Goal: Task Accomplishment & Management: Complete application form

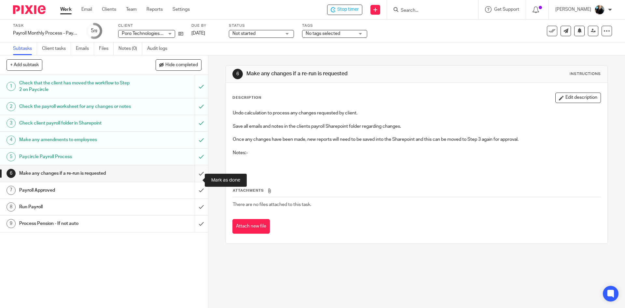
click at [196, 181] on input "submit" at bounding box center [104, 173] width 208 height 16
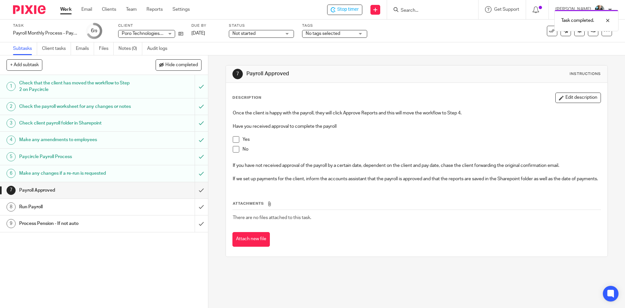
click at [409, 11] on div "Task completed." at bounding box center [466, 19] width 306 height 25
click at [420, 9] on div "Task completed." at bounding box center [466, 19] width 306 height 25
click at [351, 4] on div "Stop timer Send new email Create task Add client Get Support Contact Support He…" at bounding box center [413, 9] width 426 height 19
click at [354, 8] on div "Task completed." at bounding box center [466, 19] width 306 height 25
click at [417, 8] on div "Task completed." at bounding box center [466, 19] width 306 height 25
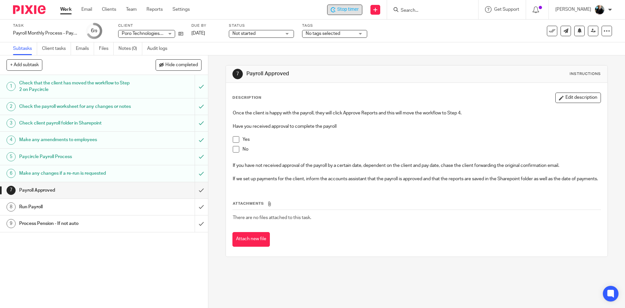
click at [342, 11] on span "Stop timer" at bounding box center [349, 9] width 22 height 7
click at [416, 11] on input "Search" at bounding box center [429, 11] width 59 height 6
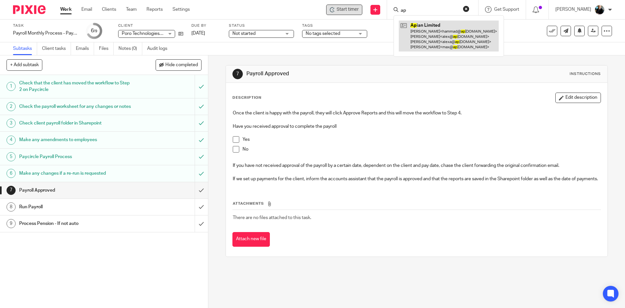
type input "ap"
click at [439, 36] on link at bounding box center [449, 36] width 100 height 31
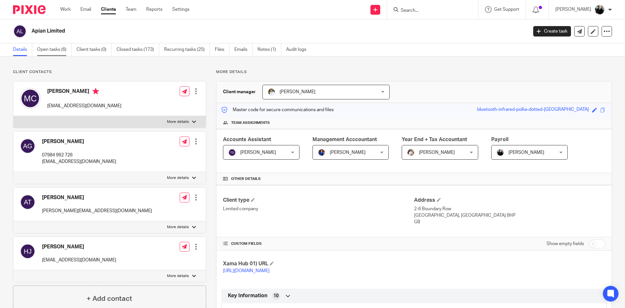
click at [50, 50] on link "Open tasks (6)" at bounding box center [54, 49] width 35 height 13
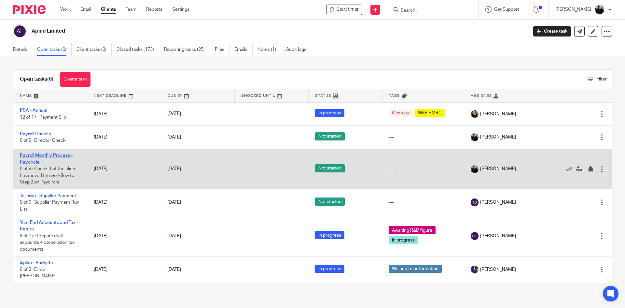
click at [48, 157] on link "Payroll Monthly Process - Paycircle" at bounding box center [46, 158] width 53 height 11
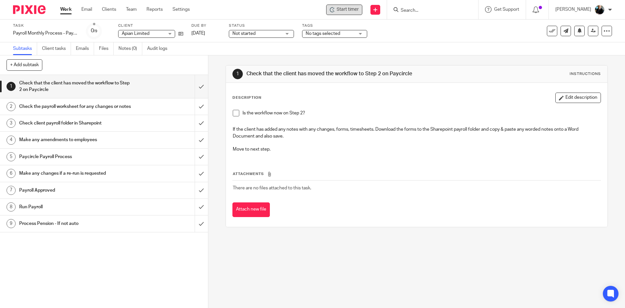
click at [357, 11] on span "Start timer" at bounding box center [348, 9] width 22 height 7
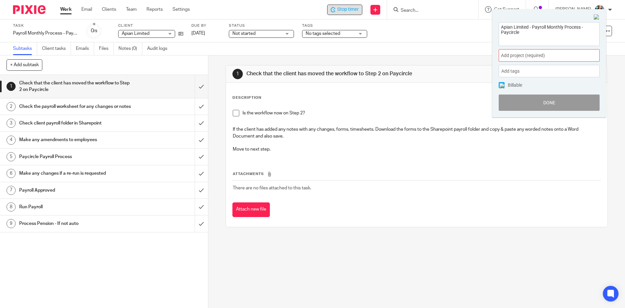
click at [521, 59] on div "Add project (required) :" at bounding box center [549, 55] width 101 height 12
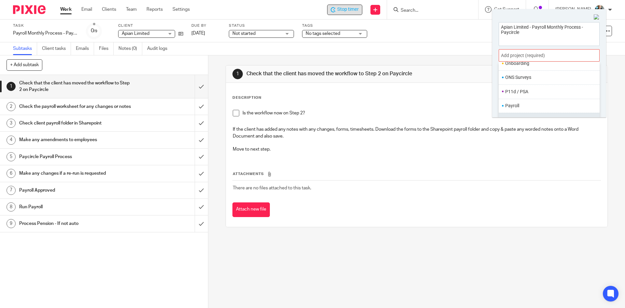
scroll to position [228, 0]
click at [512, 101] on li "Payroll" at bounding box center [548, 101] width 85 height 7
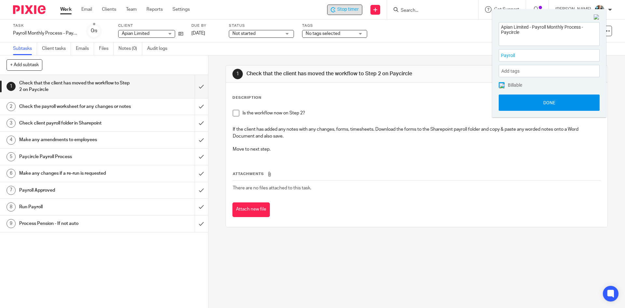
click at [531, 101] on button "Done" at bounding box center [549, 102] width 101 height 16
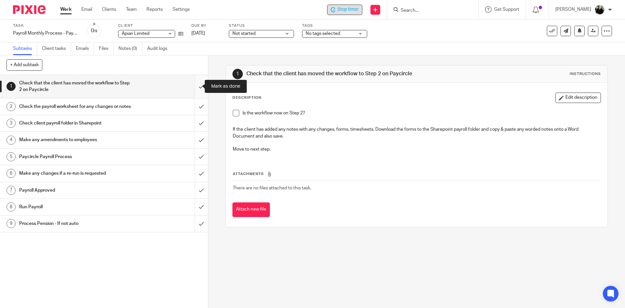
click at [197, 85] on input "submit" at bounding box center [104, 86] width 208 height 23
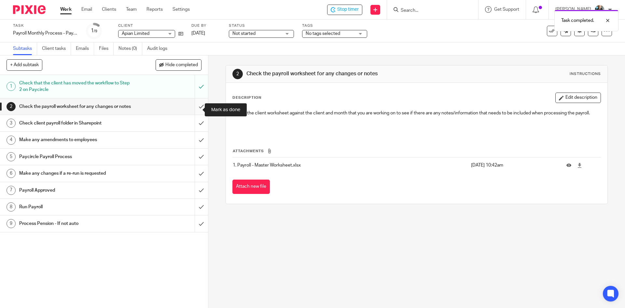
click at [197, 112] on input "submit" at bounding box center [104, 106] width 208 height 16
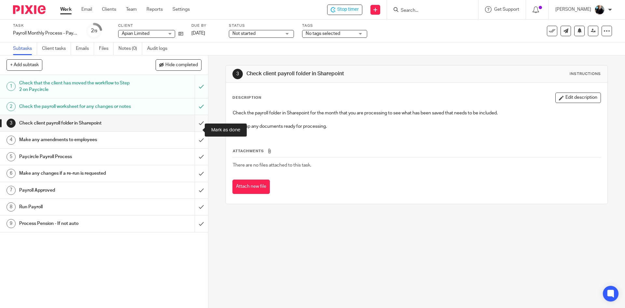
click at [196, 131] on input "submit" at bounding box center [104, 123] width 208 height 16
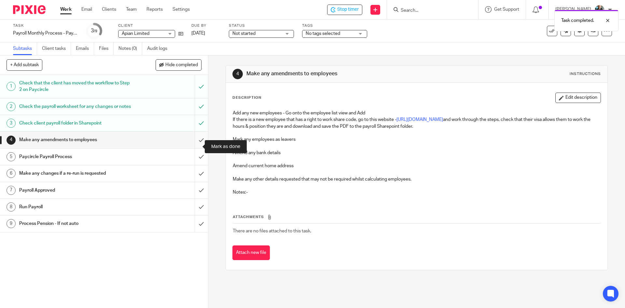
click at [192, 148] on input "submit" at bounding box center [104, 140] width 208 height 16
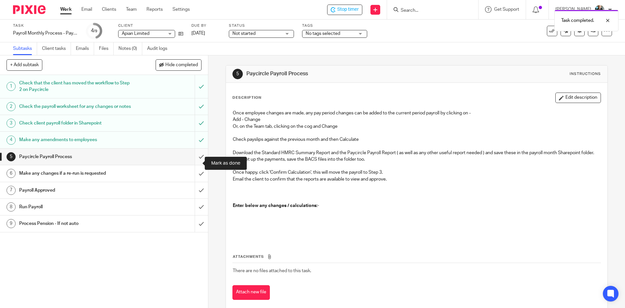
click at [196, 164] on input "submit" at bounding box center [104, 157] width 208 height 16
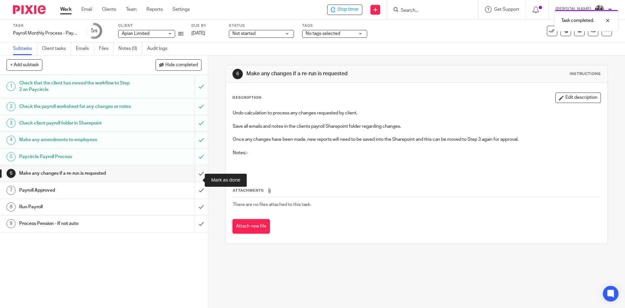
click at [195, 181] on input "submit" at bounding box center [104, 173] width 208 height 16
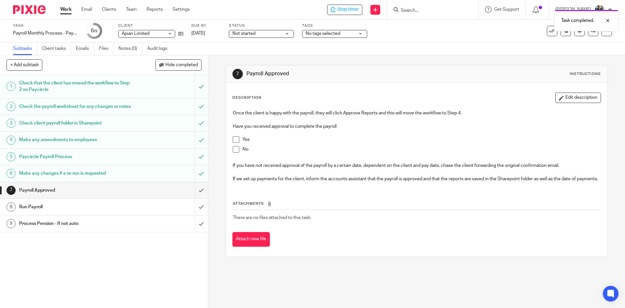
click at [234, 142] on span at bounding box center [236, 139] width 7 height 7
click at [359, 10] on span "Stop timer" at bounding box center [349, 9] width 22 height 7
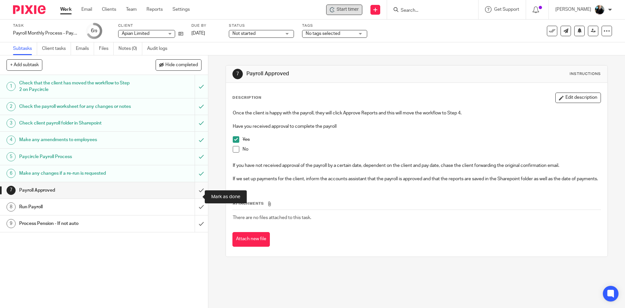
click at [196, 198] on input "submit" at bounding box center [104, 190] width 208 height 16
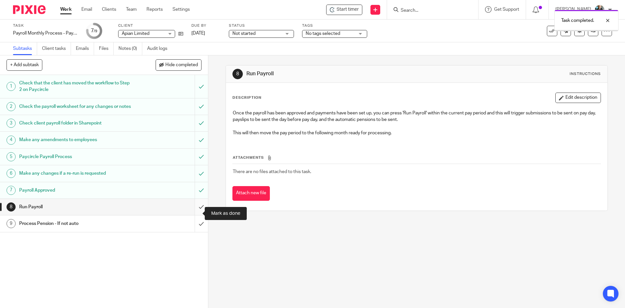
click at [194, 215] on input "submit" at bounding box center [104, 207] width 208 height 16
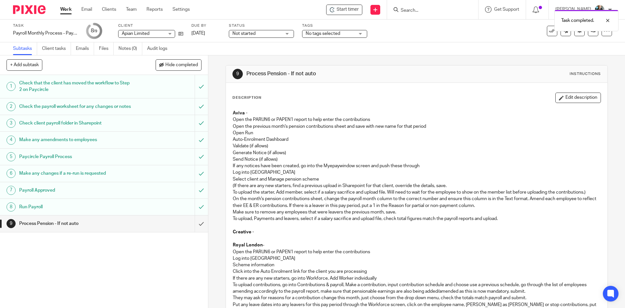
click at [412, 11] on div "Task completed." at bounding box center [466, 19] width 306 height 25
drag, startPoint x: 412, startPoint y: 9, endPoint x: 416, endPoint y: 5, distance: 5.5
click at [412, 8] on div "Task completed." at bounding box center [466, 19] width 306 height 25
click at [434, 11] on div "Task completed." at bounding box center [466, 19] width 306 height 25
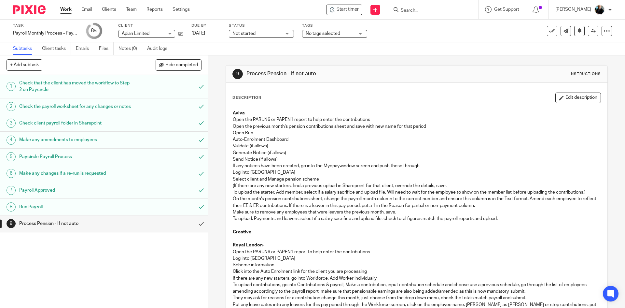
click at [410, 12] on input "Search" at bounding box center [429, 11] width 59 height 6
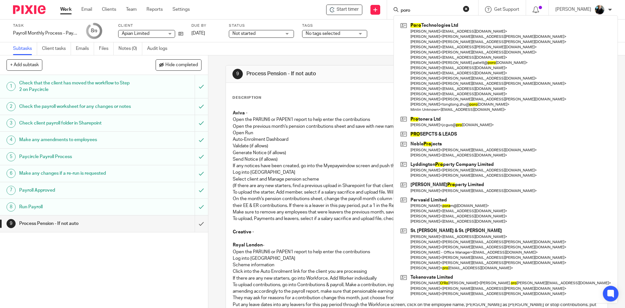
type input "poro"
click button "submit" at bounding box center [0, 0] width 0 height 0
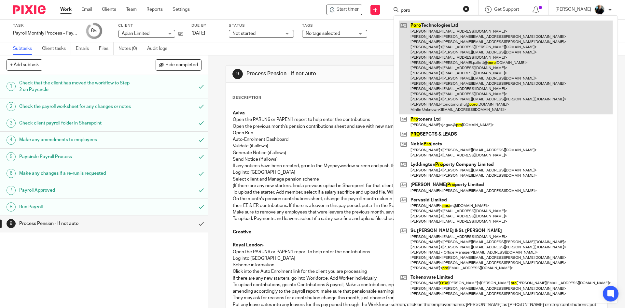
click at [437, 55] on link at bounding box center [506, 67] width 214 height 93
click at [438, 55] on link at bounding box center [506, 67] width 214 height 93
click at [474, 88] on link at bounding box center [506, 67] width 214 height 93
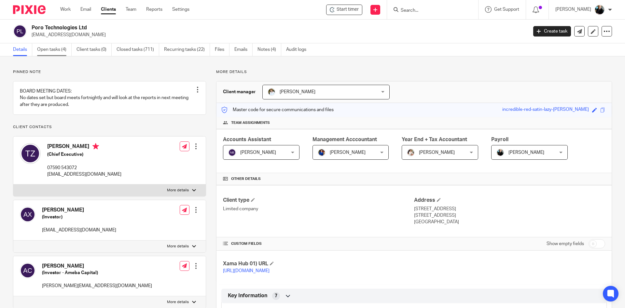
click at [50, 49] on link "Open tasks (4)" at bounding box center [54, 49] width 35 height 13
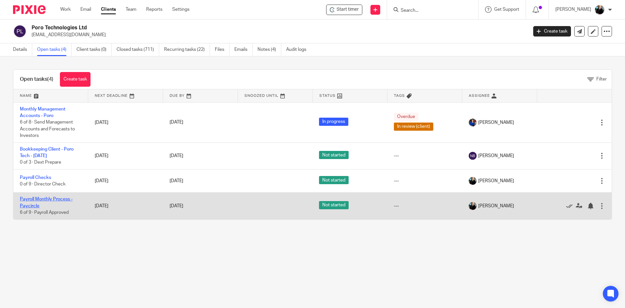
click at [49, 198] on link "Payroll Monthly Process - Paycircle" at bounding box center [46, 202] width 53 height 11
